Goal: Navigation & Orientation: Go to known website

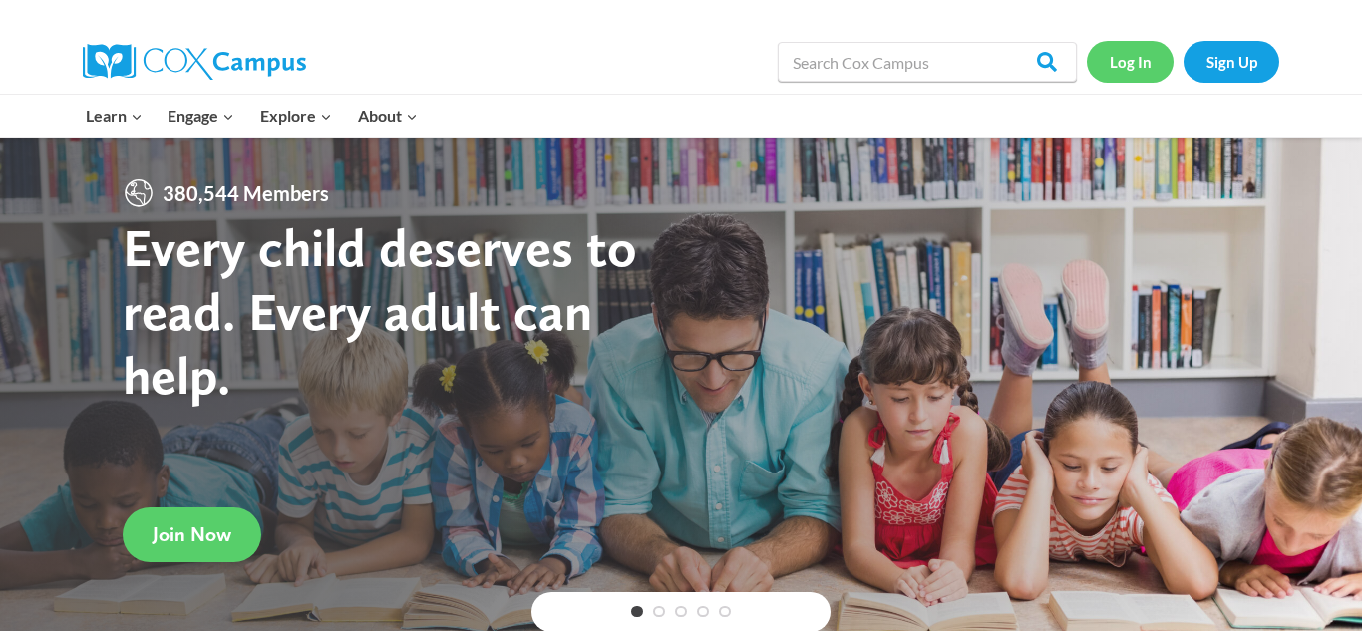
click at [1138, 58] on link "Log In" at bounding box center [1130, 61] width 87 height 41
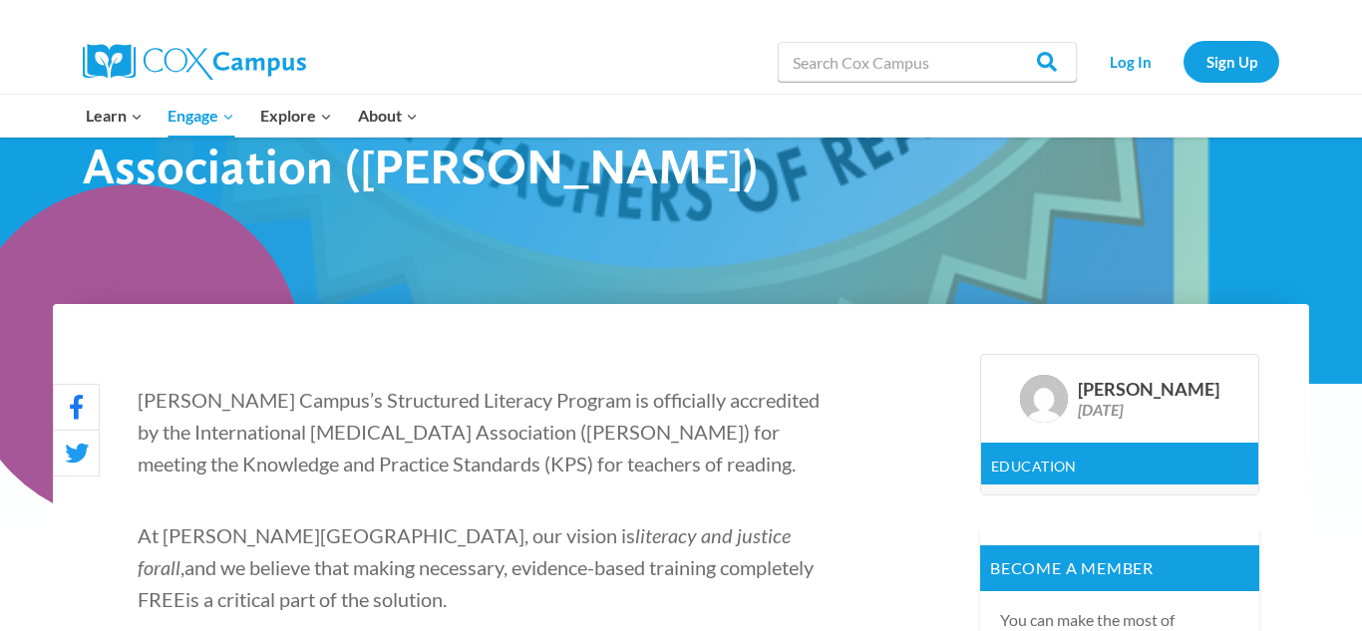
scroll to position [388, 0]
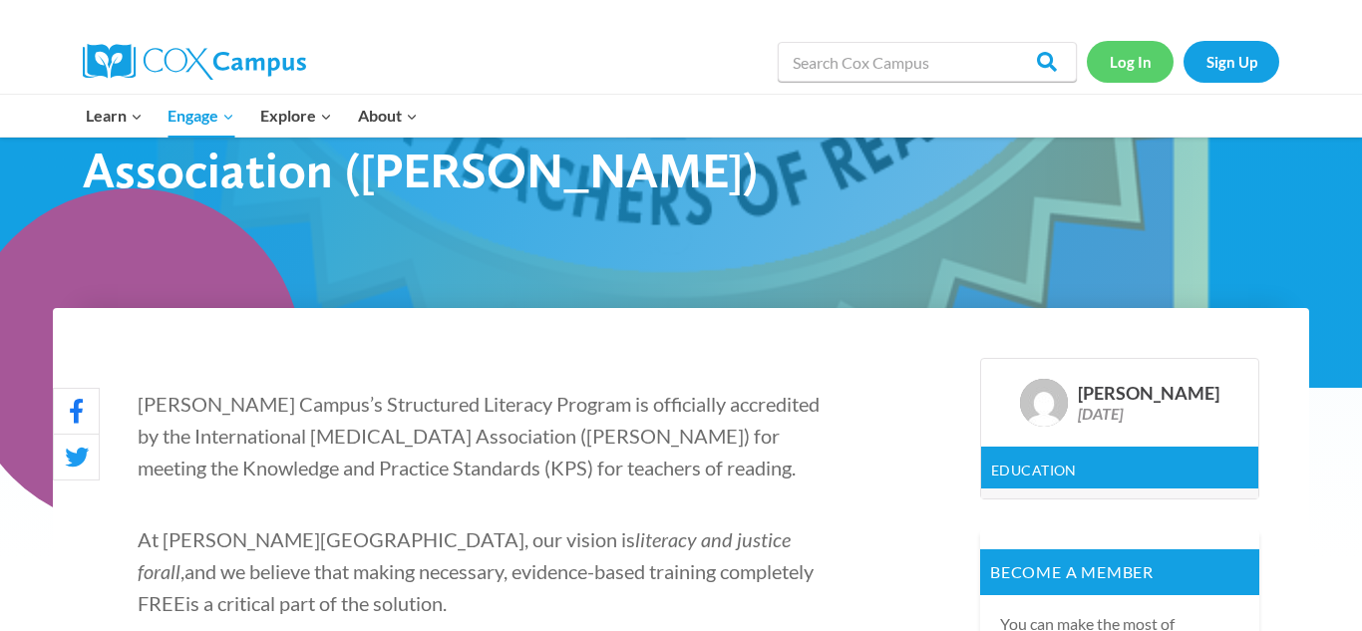
click at [1145, 66] on link "Log In" at bounding box center [1130, 61] width 87 height 41
